Goal: Use online tool/utility: Utilize a website feature to perform a specific function

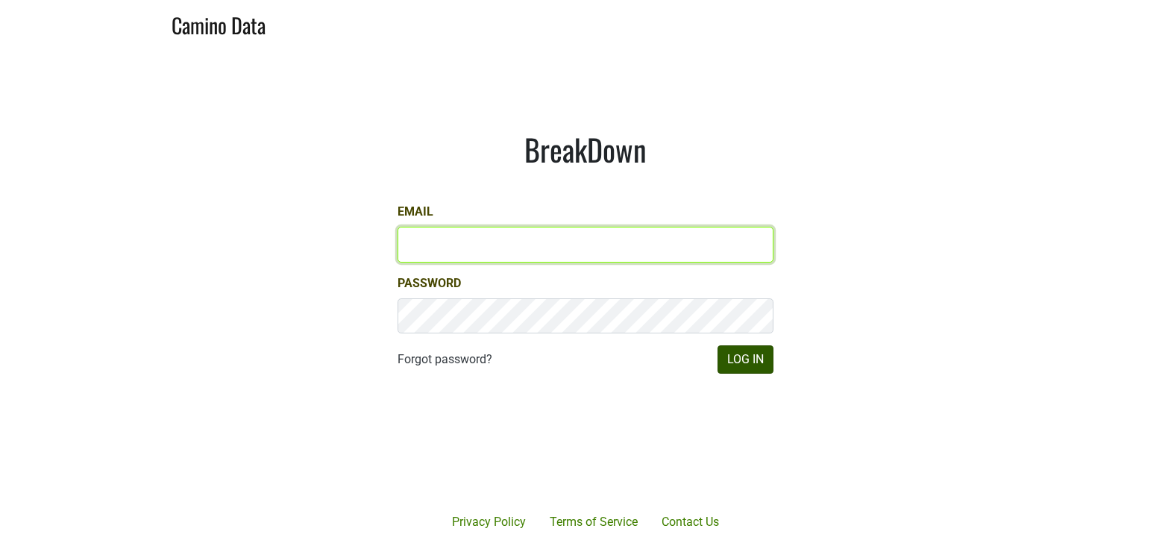
type input "matt@dumol.com"
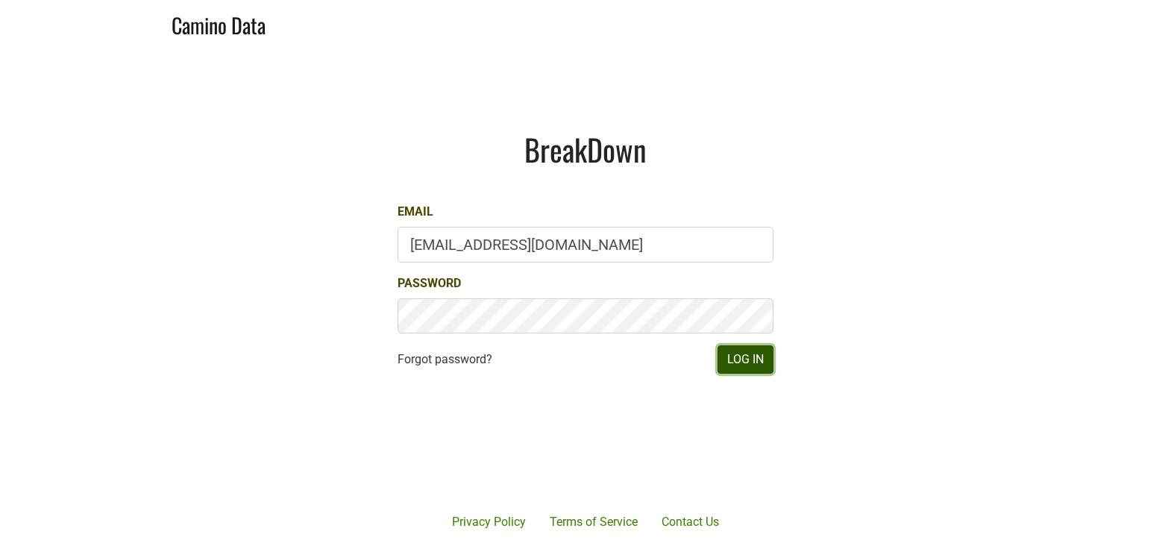
click at [757, 363] on button "Log In" at bounding box center [746, 359] width 56 height 28
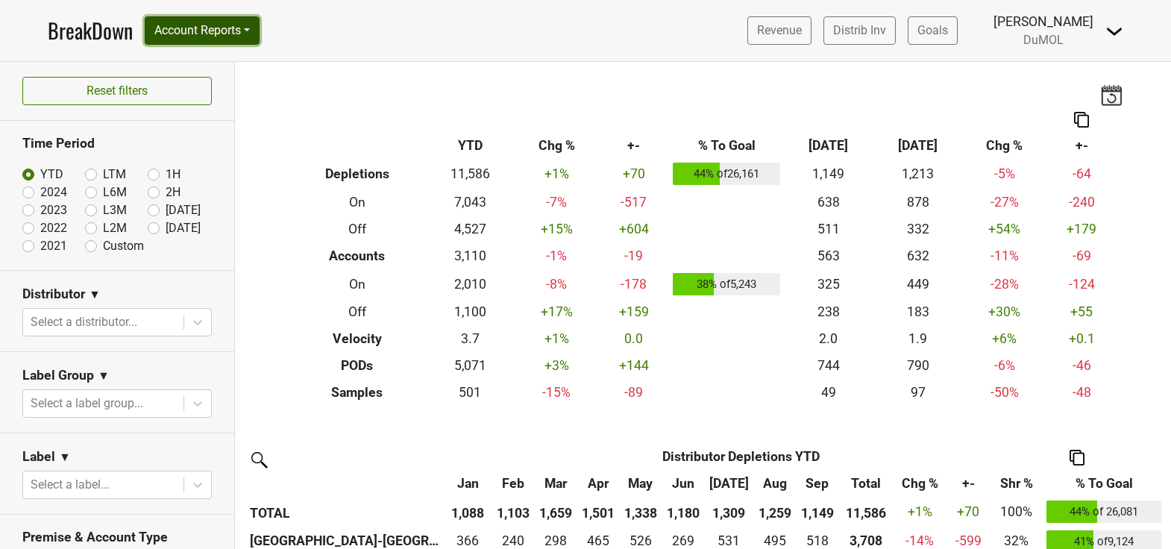
click at [250, 40] on button "Account Reports" at bounding box center [202, 30] width 115 height 28
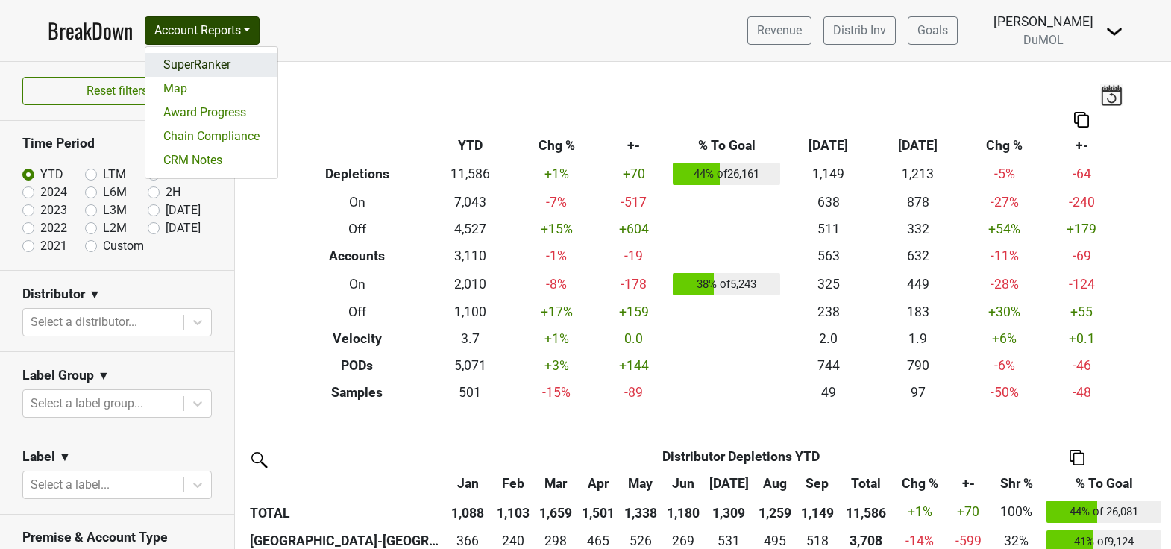
click at [245, 65] on link "SuperRanker" at bounding box center [211, 65] width 132 height 24
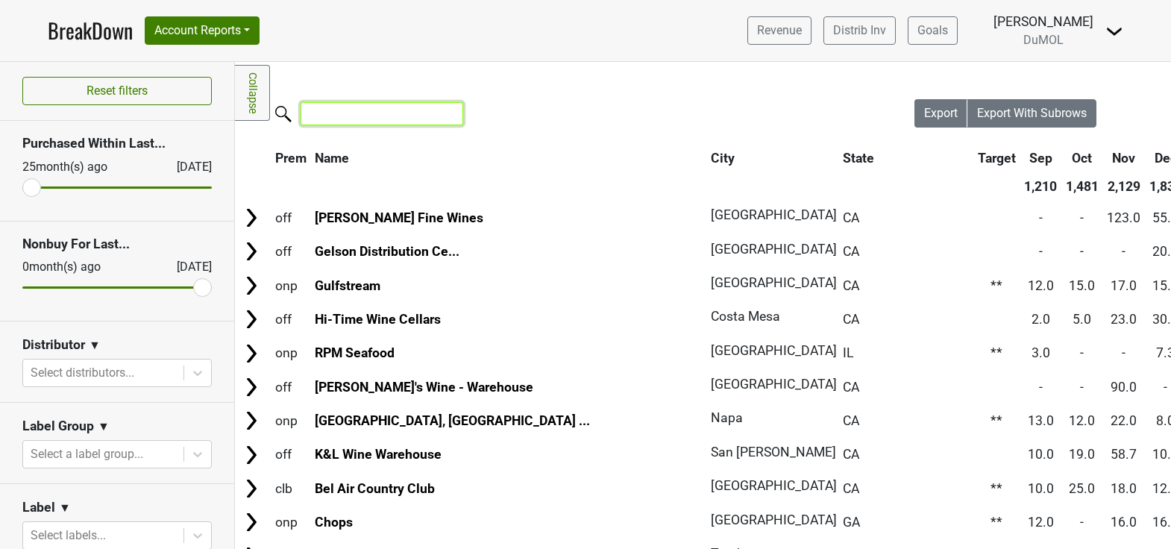
click at [351, 109] on input "search" at bounding box center [382, 113] width 163 height 23
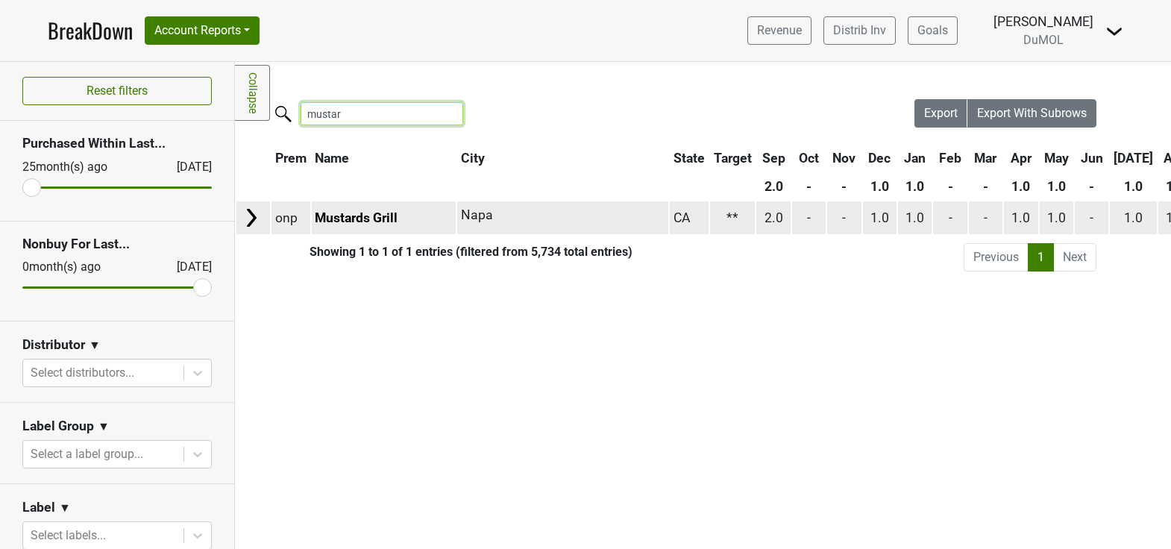
type input "mustar"
click at [257, 213] on img at bounding box center [251, 218] width 22 height 22
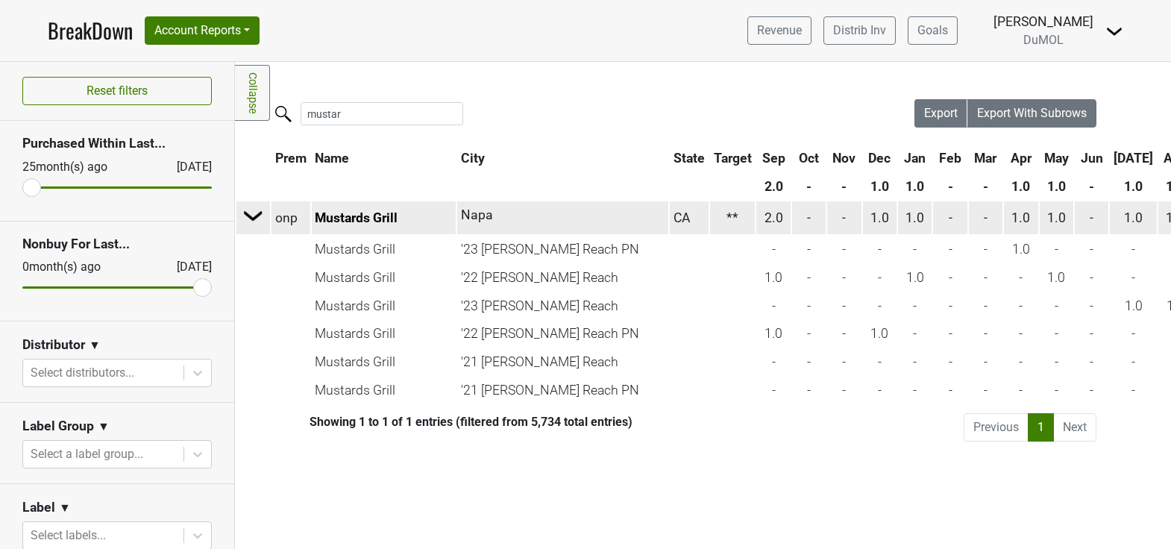
click at [248, 210] on img at bounding box center [253, 215] width 22 height 22
